Goal: Information Seeking & Learning: Learn about a topic

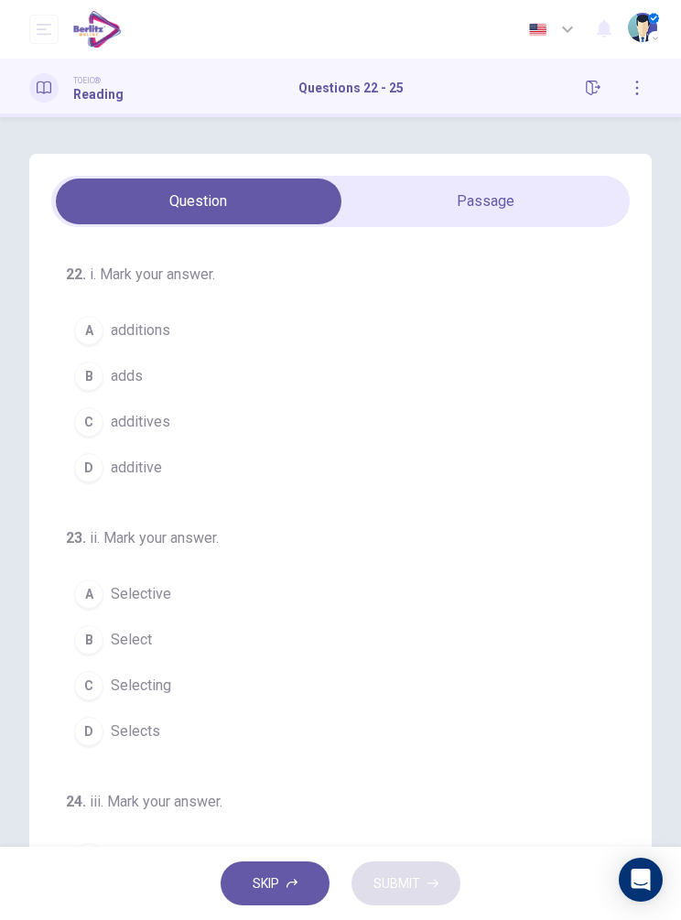
click at [175, 340] on button "A additions" at bounding box center [348, 331] width 564 height 46
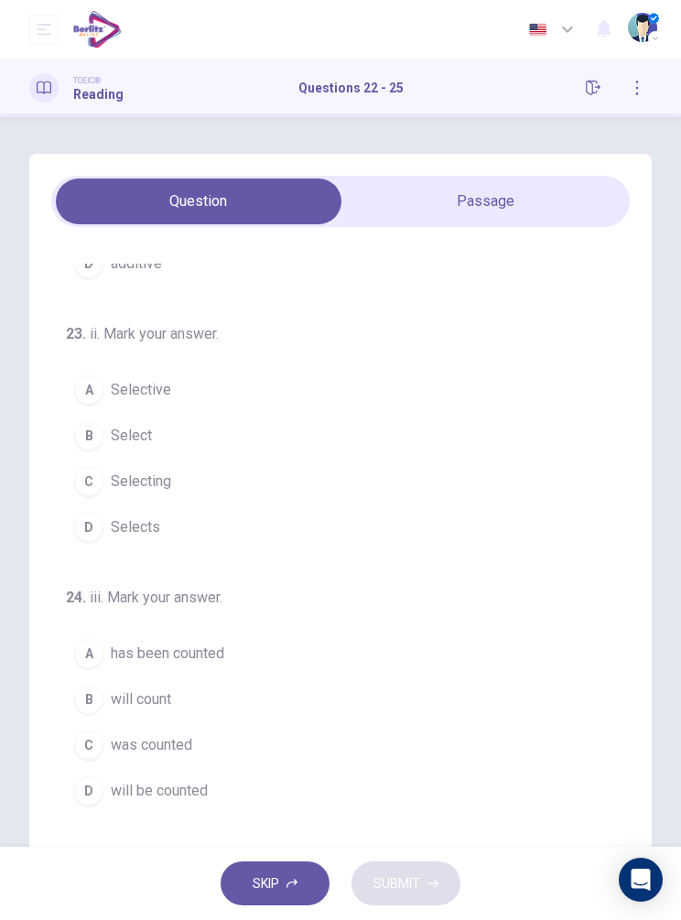
scroll to position [233, 0]
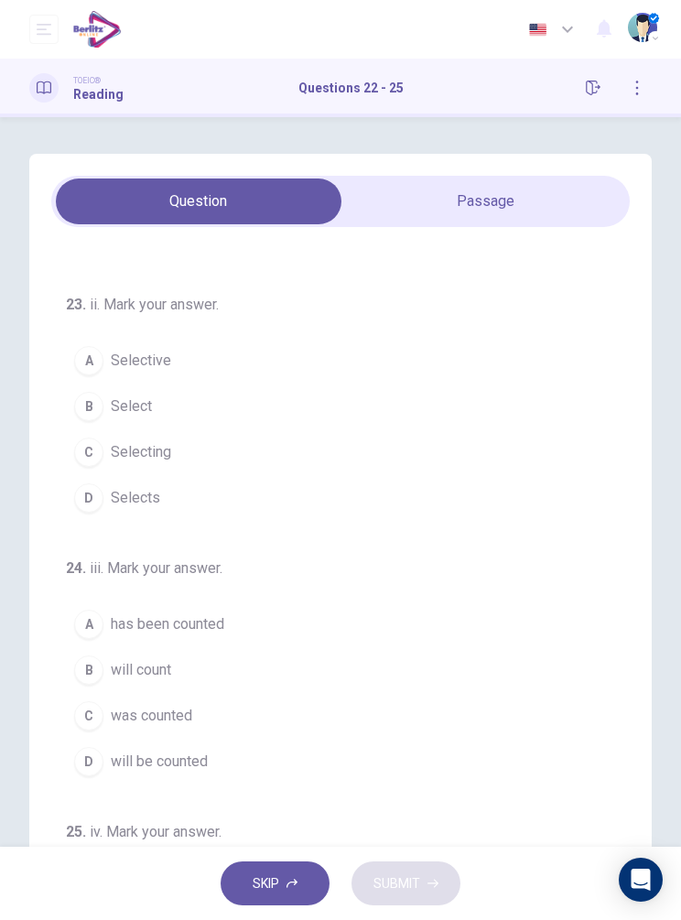
click at [199, 363] on button "A Selective" at bounding box center [348, 361] width 564 height 46
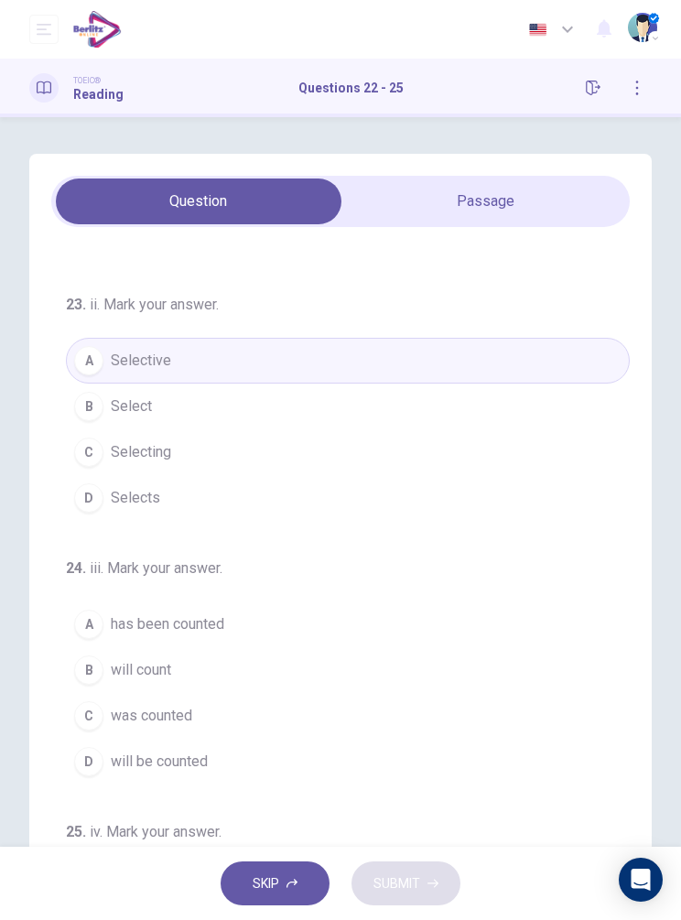
click at [229, 497] on button "D Selects" at bounding box center [348, 498] width 564 height 46
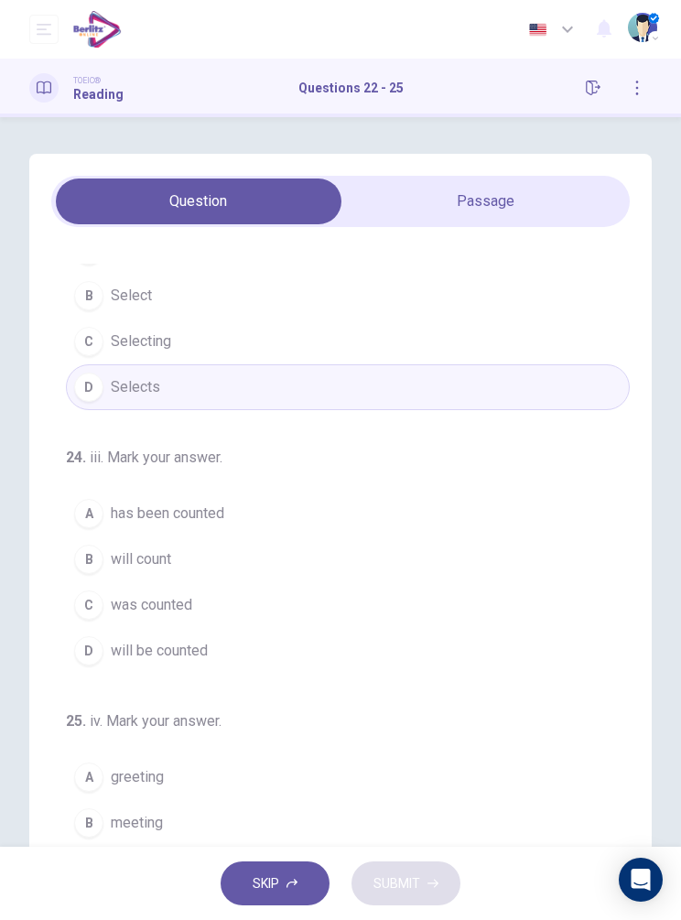
scroll to position [343, 0]
click at [521, 166] on div "22 . i. Mark your answer. A additions B adds C additives D additive 23 . ii. Ma…" at bounding box center [340, 527] width 622 height 746
click at [231, 540] on button "B will count" at bounding box center [348, 560] width 564 height 46
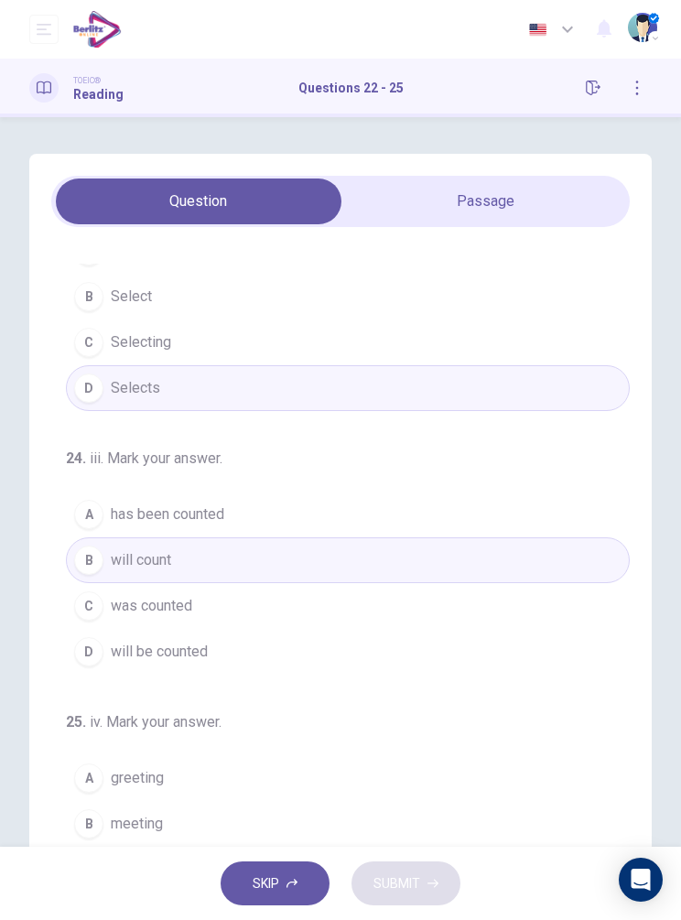
click at [232, 527] on button "A has been counted" at bounding box center [348, 515] width 564 height 46
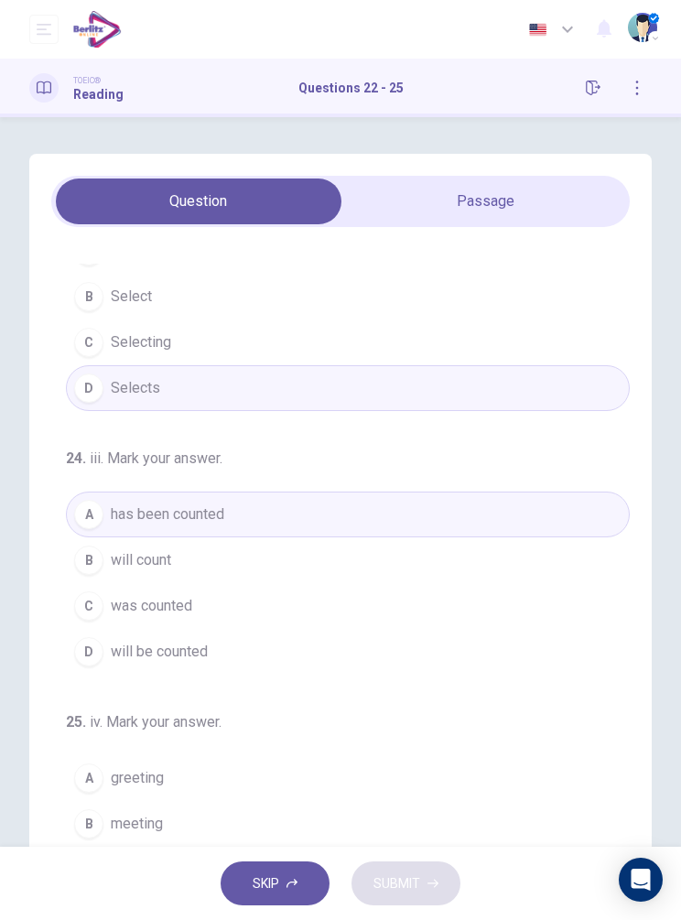
click at [159, 812] on button "B meeting" at bounding box center [348, 824] width 564 height 46
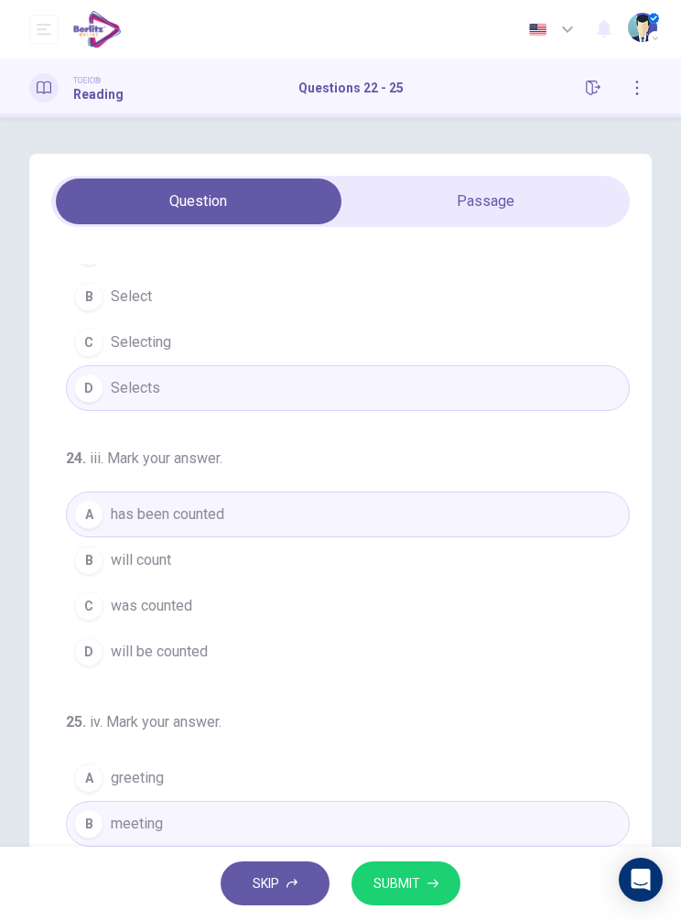
scroll to position [-1, 0]
click at [413, 880] on span "SUBMIT" at bounding box center [396, 883] width 47 height 23
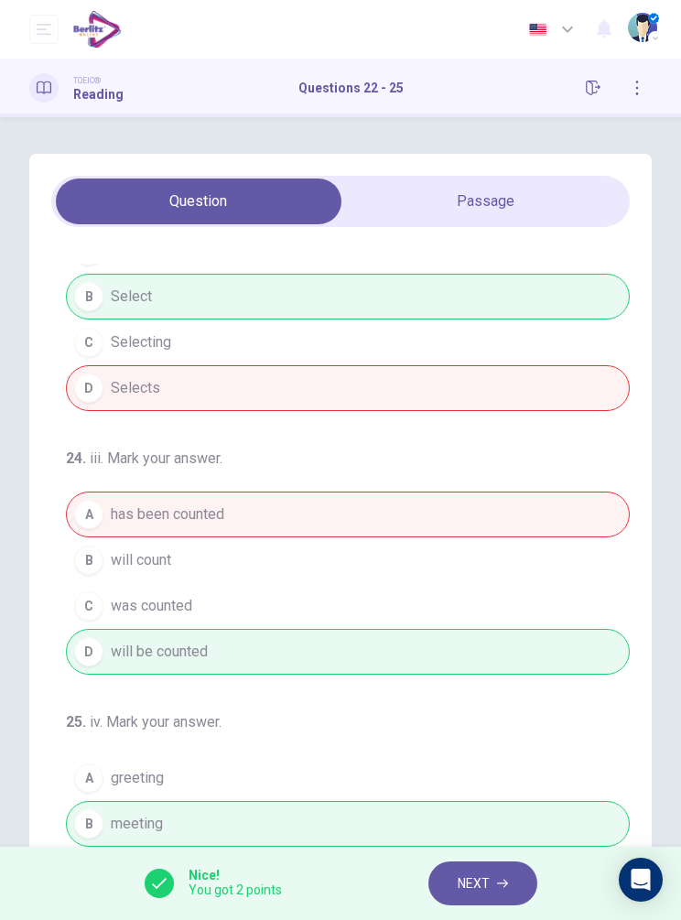
scroll to position [0, 0]
click at [639, 86] on icon "button" at bounding box center [637, 88] width 15 height 15
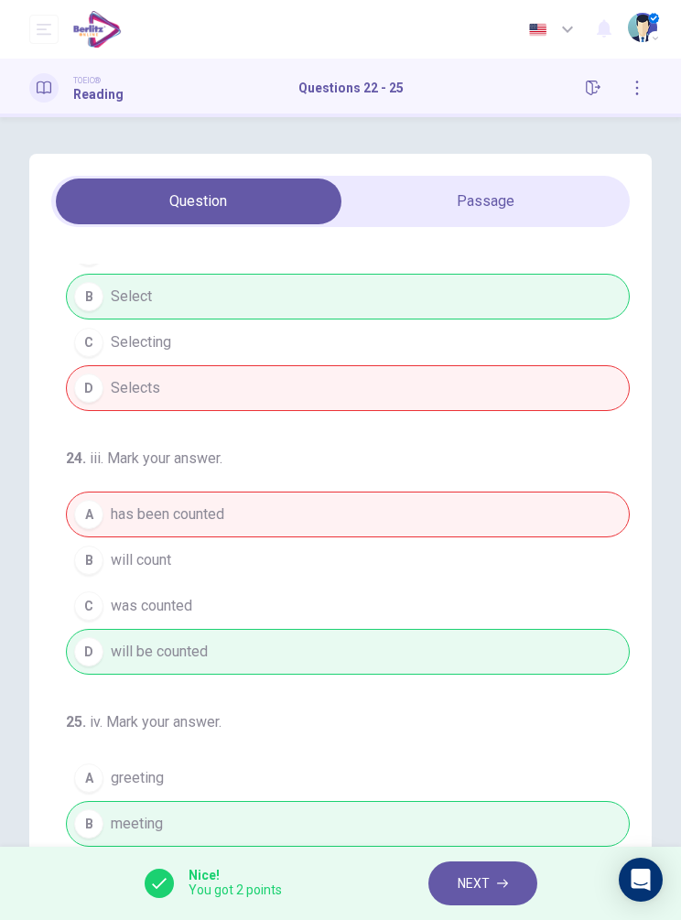
click at [637, 40] on img "button" at bounding box center [642, 27] width 29 height 29
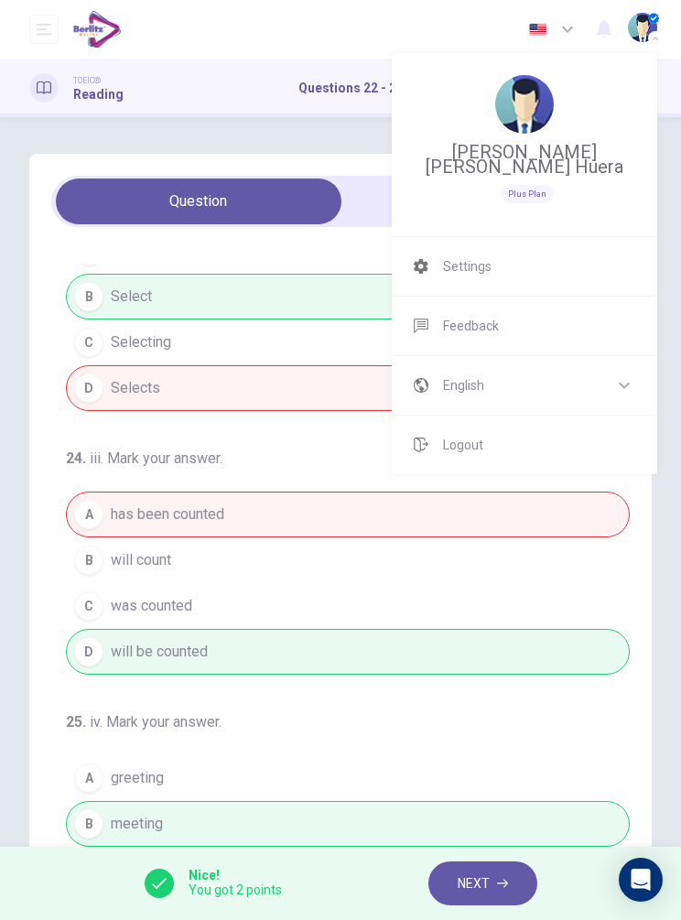
click at [326, 130] on div at bounding box center [340, 460] width 681 height 920
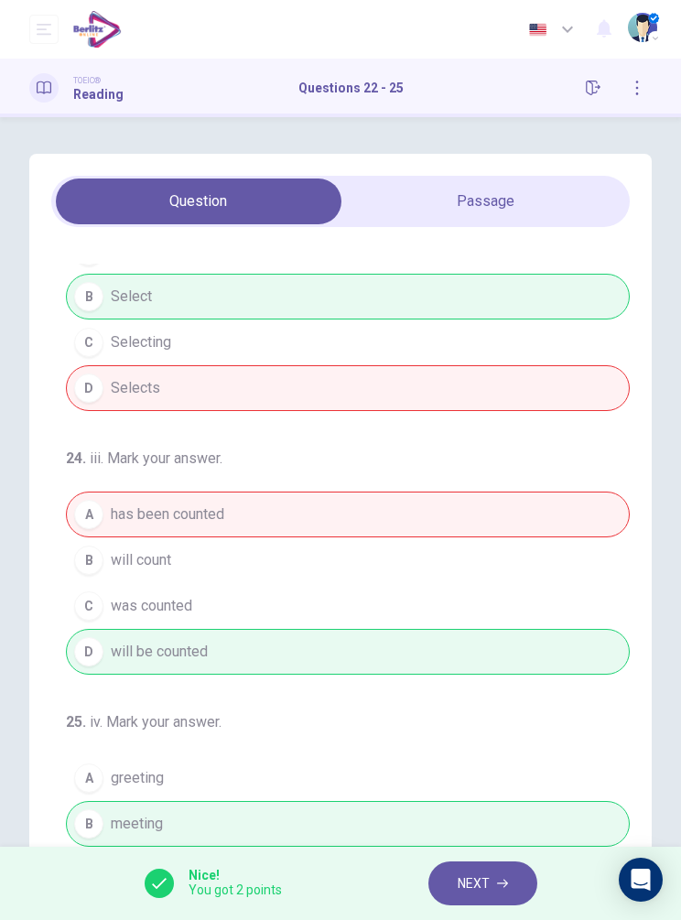
click at [587, 86] on icon "button" at bounding box center [593, 88] width 15 height 15
click at [650, 81] on button "button" at bounding box center [636, 87] width 29 height 29
